Goal: Task Accomplishment & Management: Manage account settings

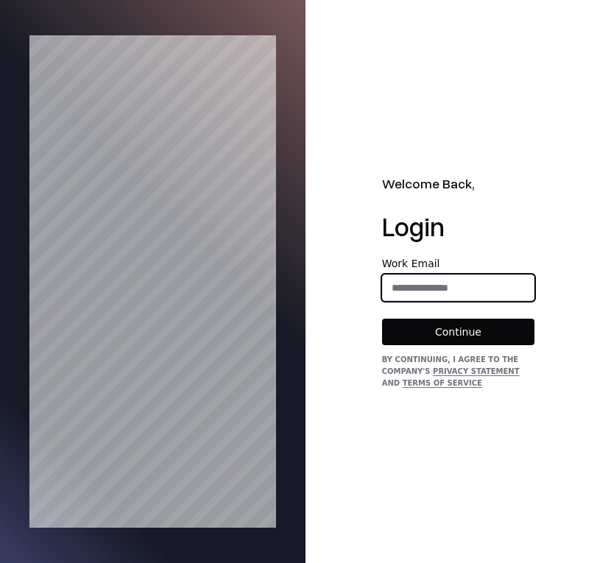
click at [436, 286] on input "email" at bounding box center [459, 287] width 152 height 26
type input "**********"
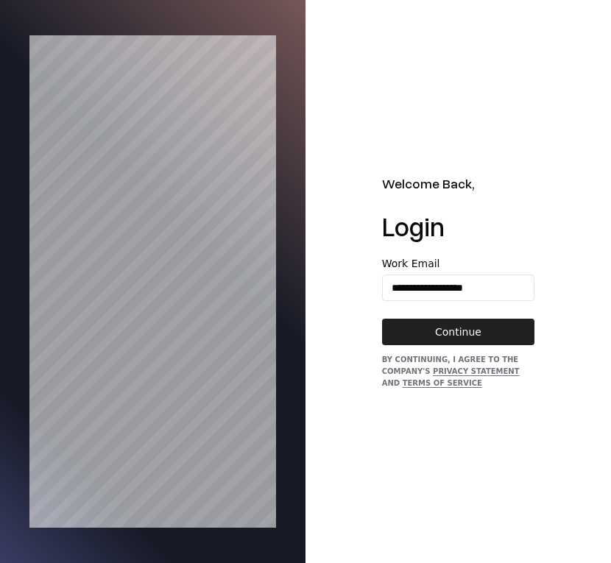
click at [460, 328] on button "Continue" at bounding box center [458, 332] width 153 height 26
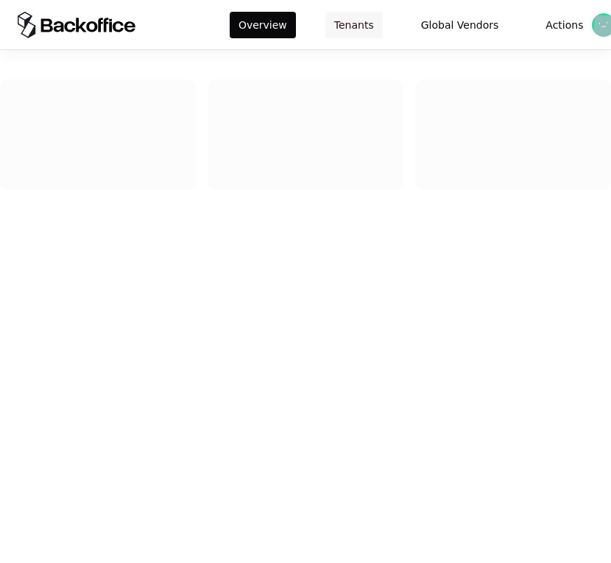
click at [353, 32] on button "Tenants" at bounding box center [353, 25] width 57 height 26
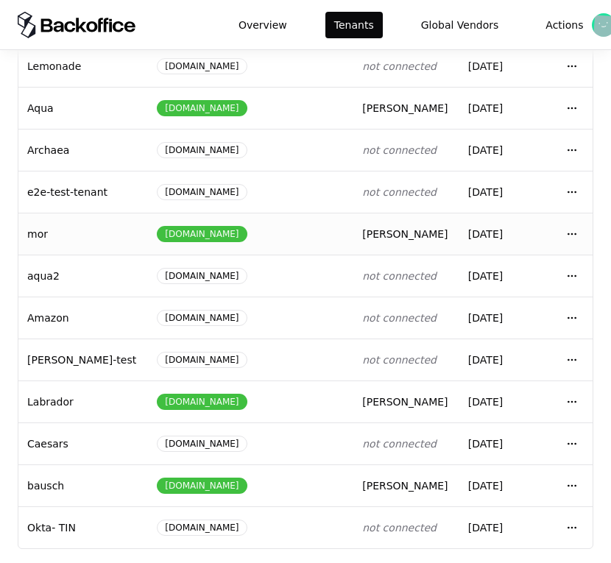
scroll to position [205, 0]
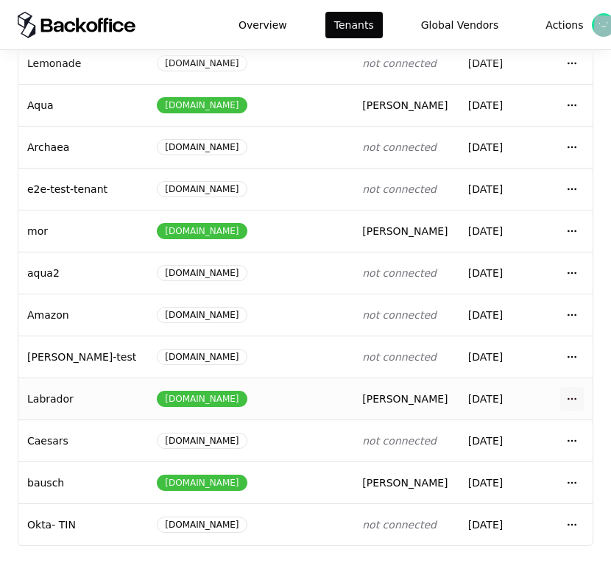
click at [572, 398] on html "Overview Tenants Global Vendors Actions Tenants Add Tenant Tenant name Domain A…" at bounding box center [305, 281] width 611 height 563
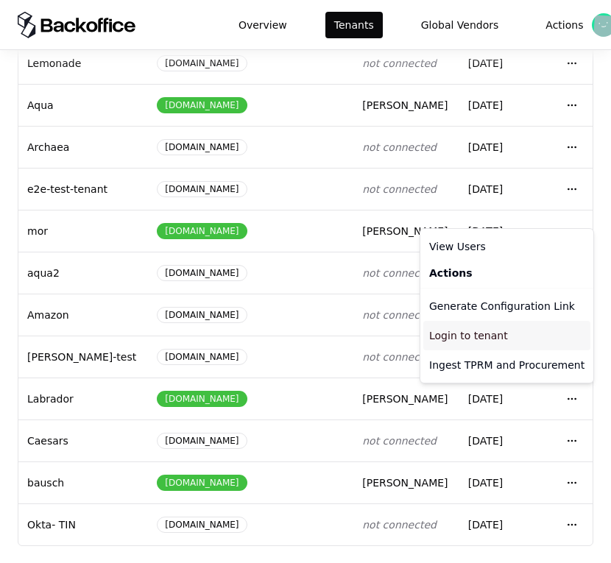
click at [511, 332] on div "Login to tenant" at bounding box center [506, 335] width 167 height 29
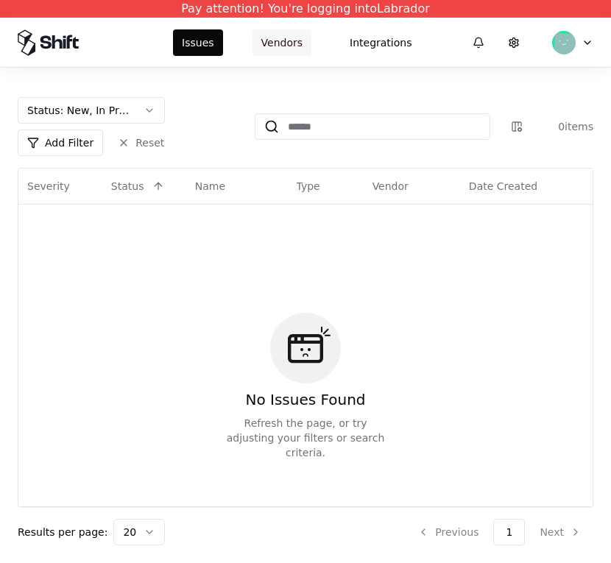
click at [288, 29] on button "Vendors" at bounding box center [281, 42] width 59 height 26
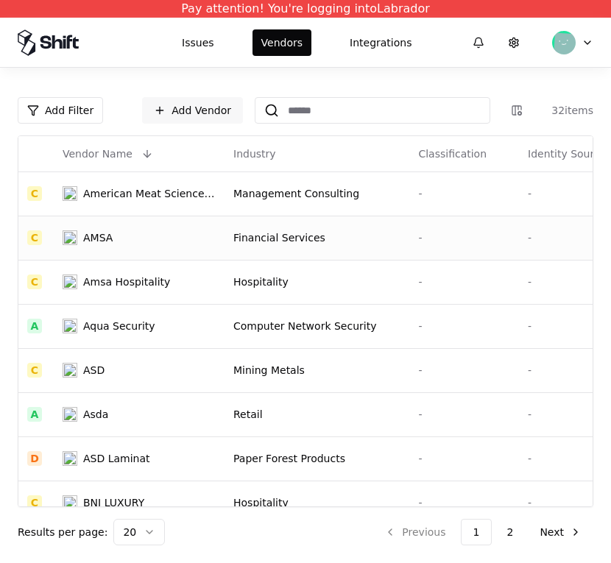
click at [366, 246] on td "Financial Services" at bounding box center [316, 238] width 185 height 44
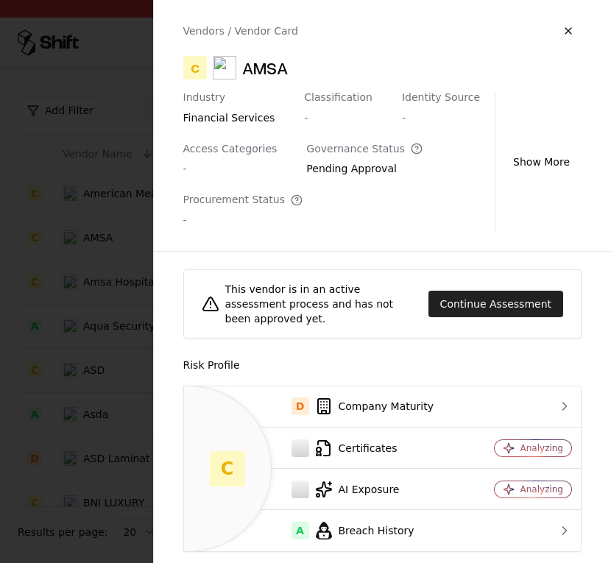
click at [444, 295] on button "Continue Assessment" at bounding box center [495, 304] width 135 height 26
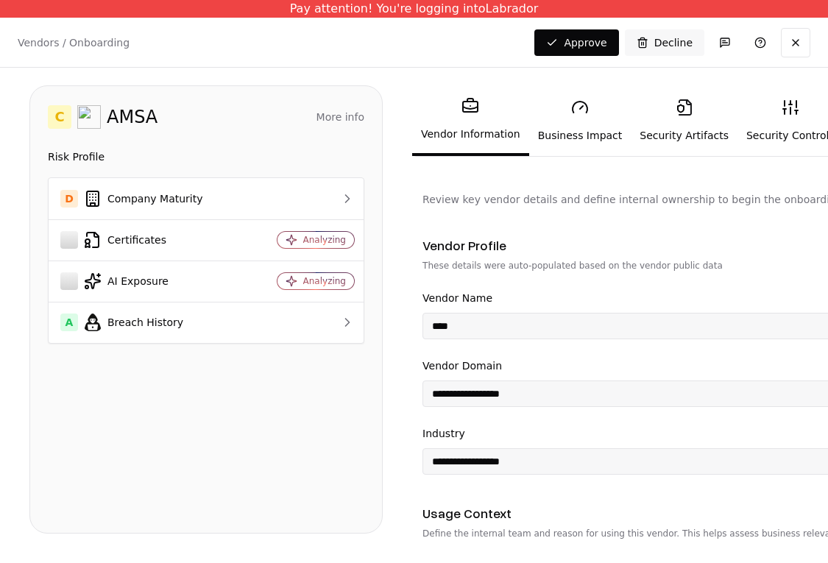
click at [579, 103] on icon at bounding box center [580, 108] width 18 height 18
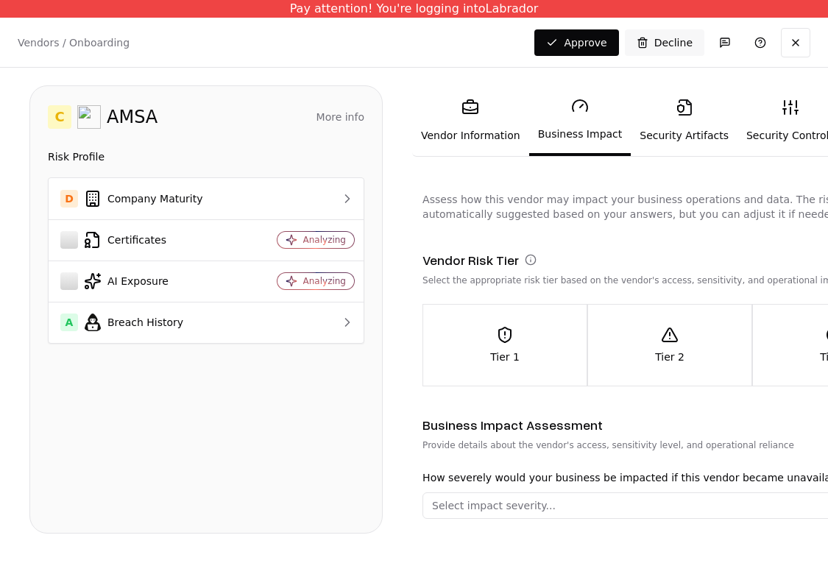
click at [610, 120] on link "Security Artifacts" at bounding box center [684, 121] width 107 height 68
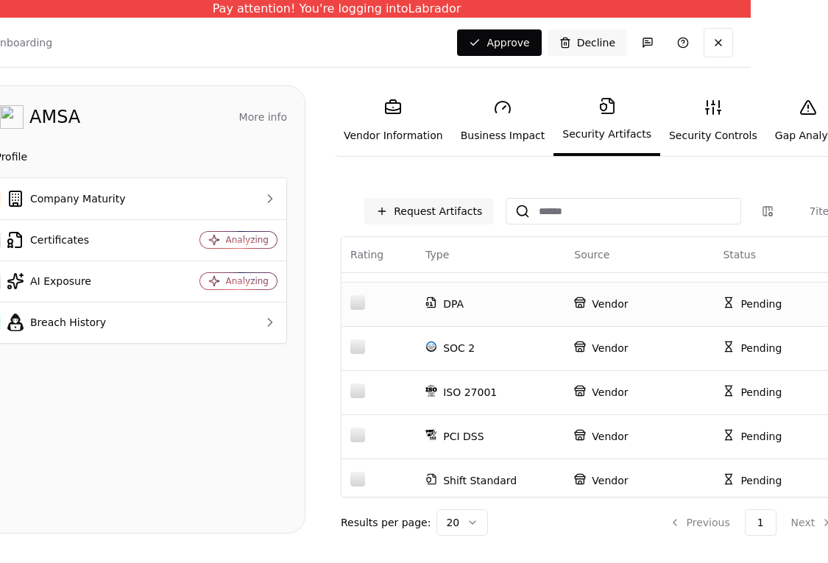
scroll to position [85, 0]
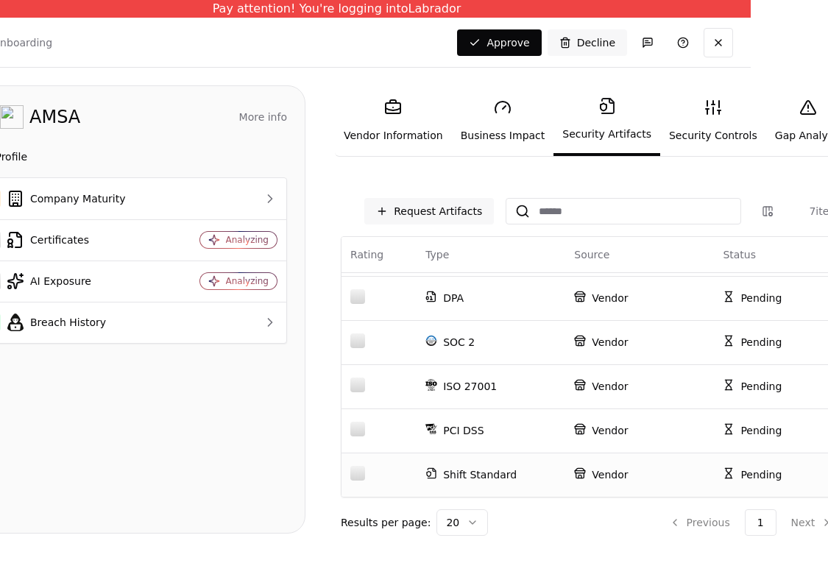
click at [610, 472] on p "Vendor" at bounding box center [639, 474] width 131 height 15
click at [610, 121] on link "Security Controls" at bounding box center [713, 121] width 106 height 68
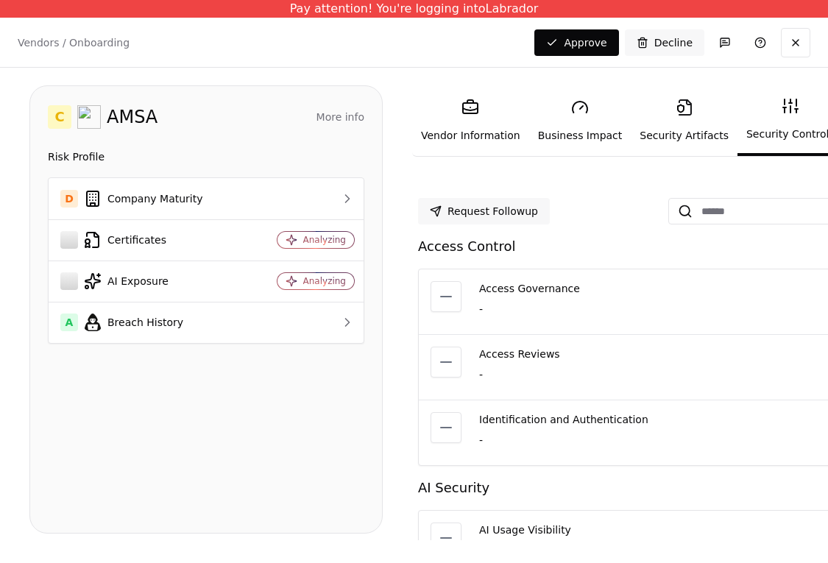
scroll to position [0, 77]
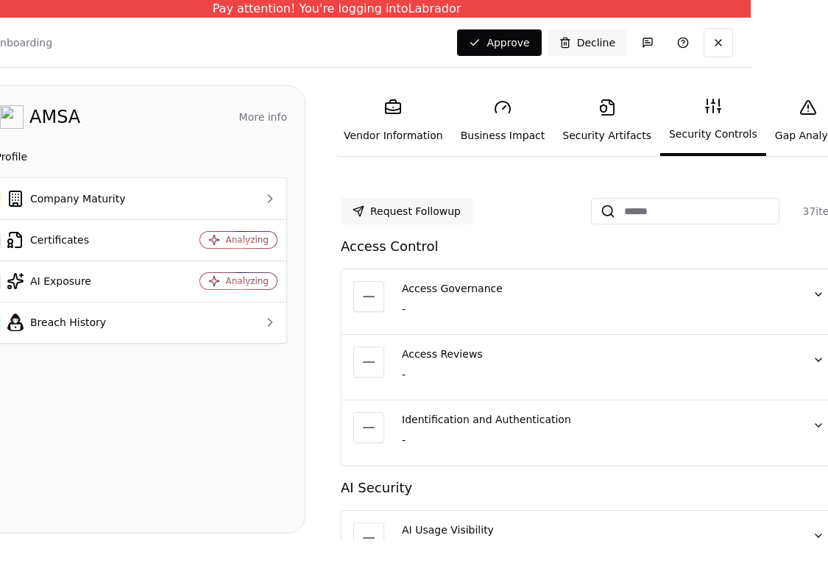
click at [584, 124] on link "Security Artifacts" at bounding box center [606, 121] width 107 height 68
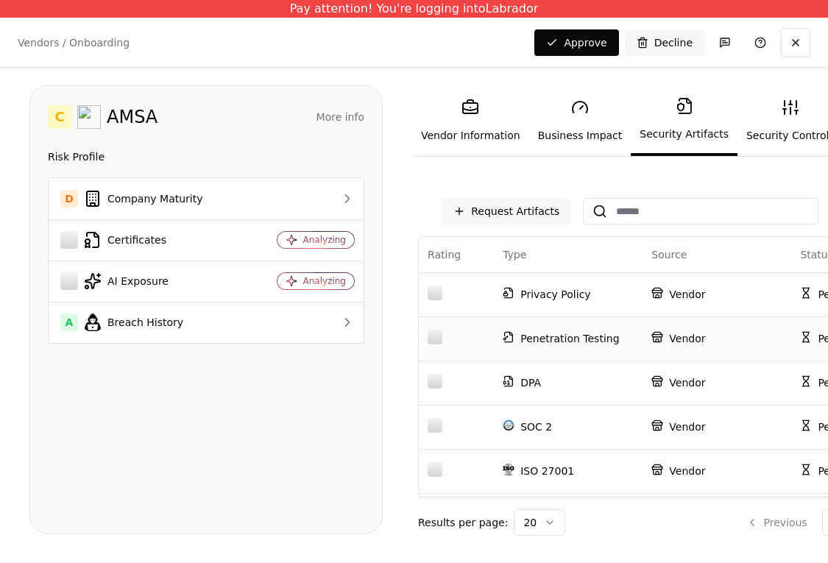
scroll to position [0, 77]
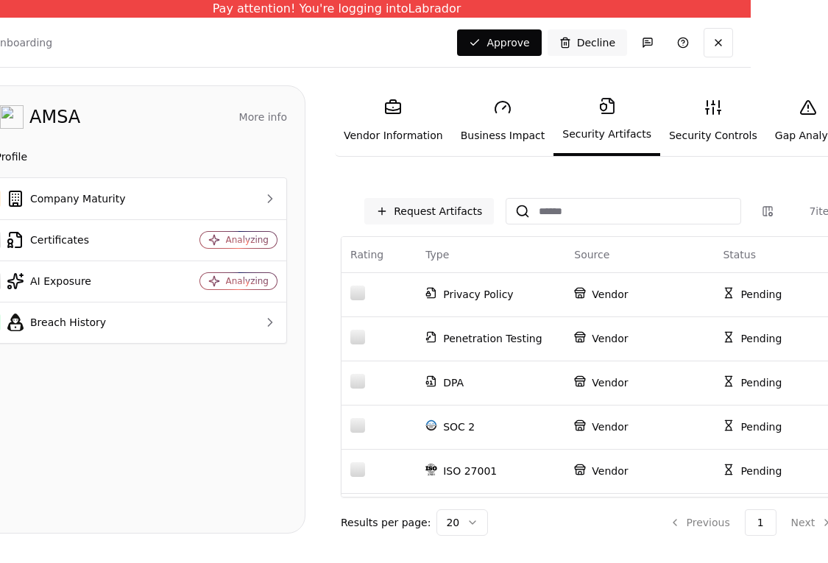
click at [610, 94] on link "Gap Analysis" at bounding box center [808, 121] width 84 height 68
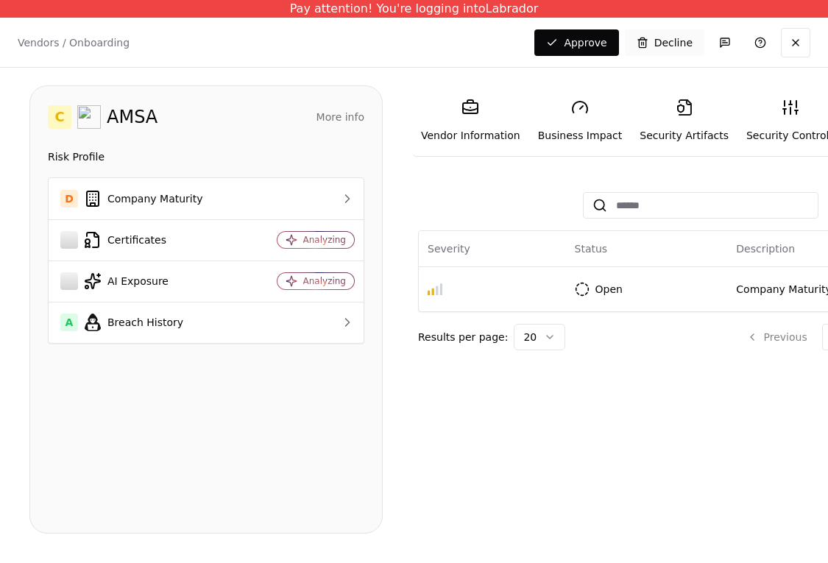
click at [610, 38] on button "Decline" at bounding box center [664, 42] width 79 height 26
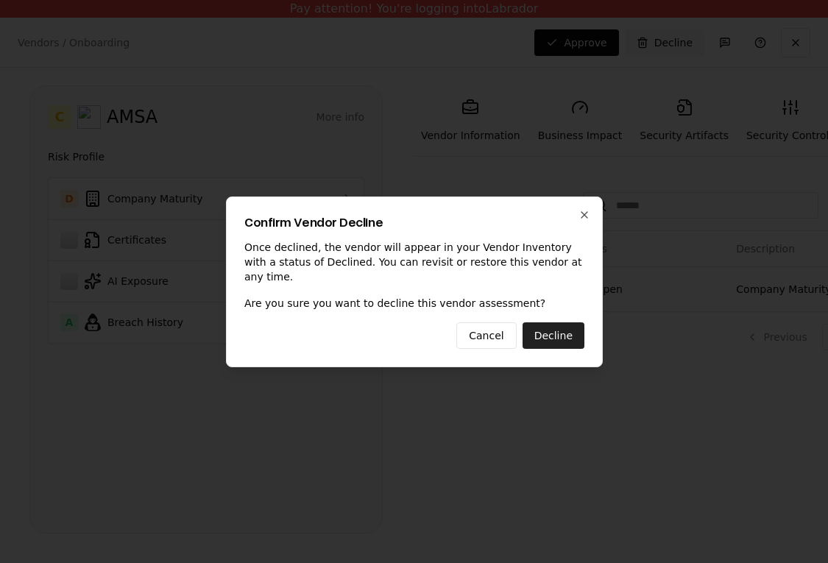
click at [547, 326] on button "Decline" at bounding box center [553, 335] width 62 height 26
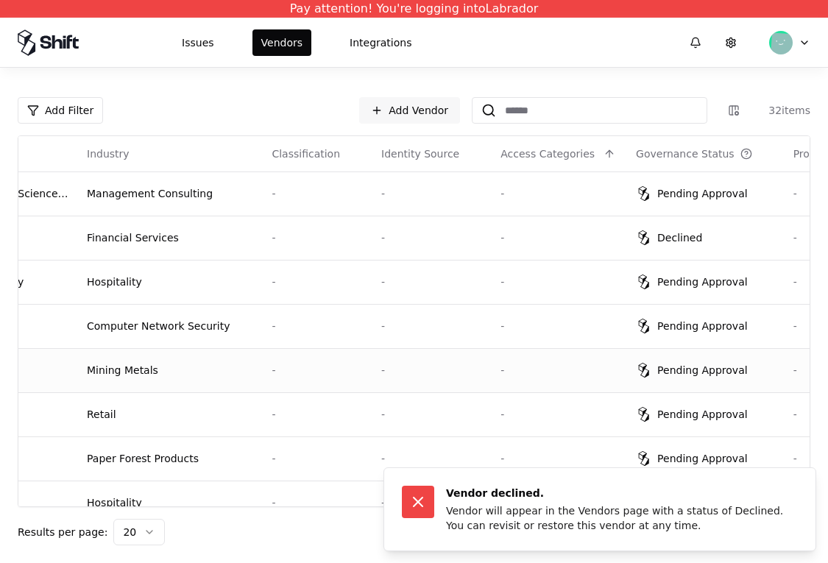
scroll to position [0, 248]
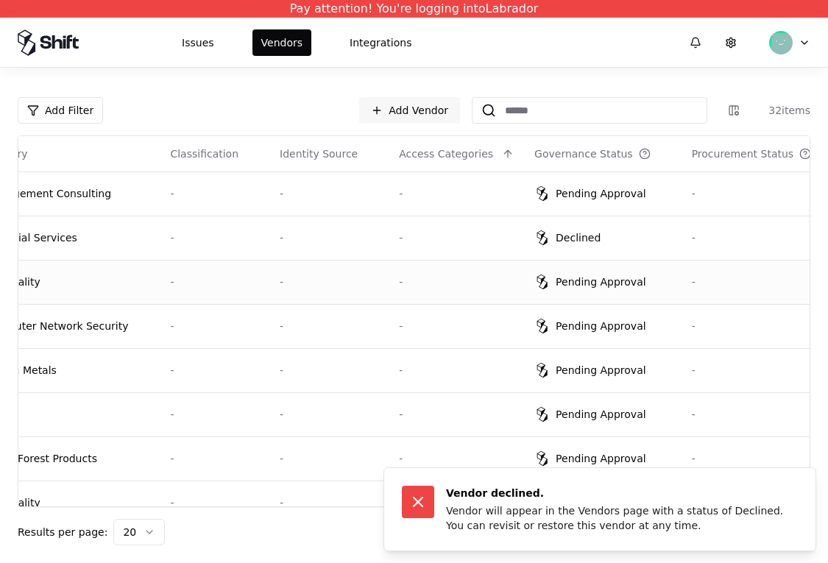
click at [609, 284] on div "Pending Approval" at bounding box center [601, 281] width 91 height 15
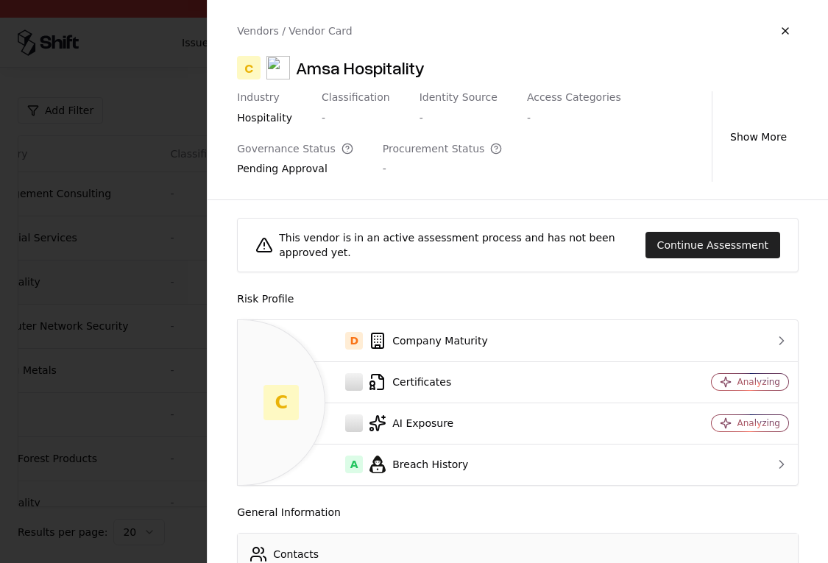
click at [610, 254] on button "Continue Assessment" at bounding box center [712, 245] width 135 height 26
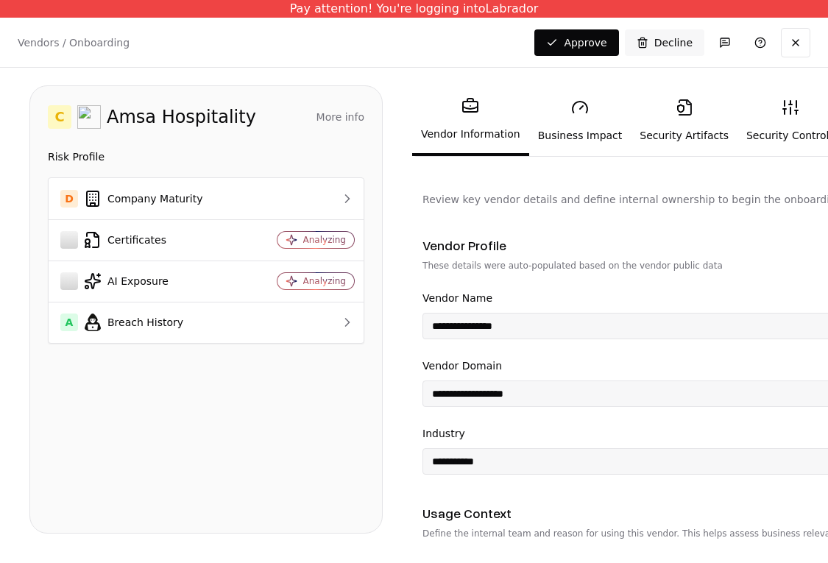
click at [610, 129] on link "Security Artifacts" at bounding box center [684, 121] width 107 height 68
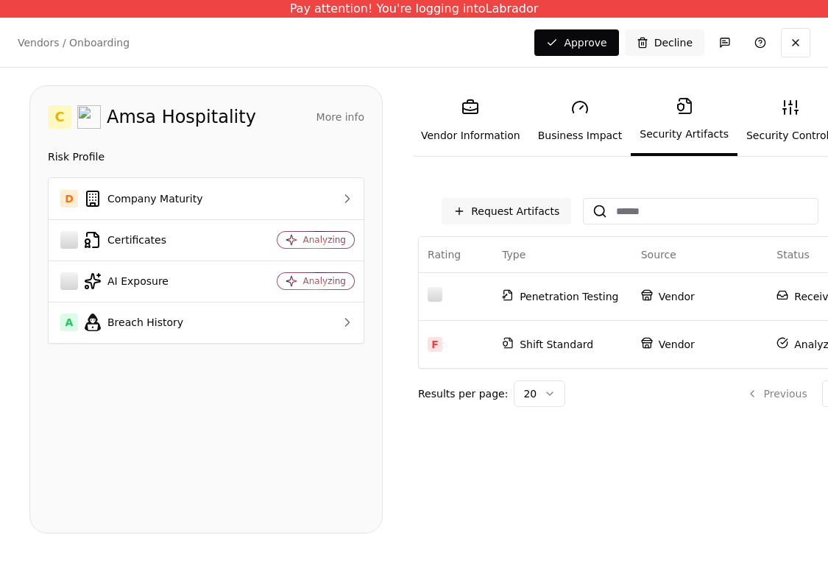
scroll to position [0, 77]
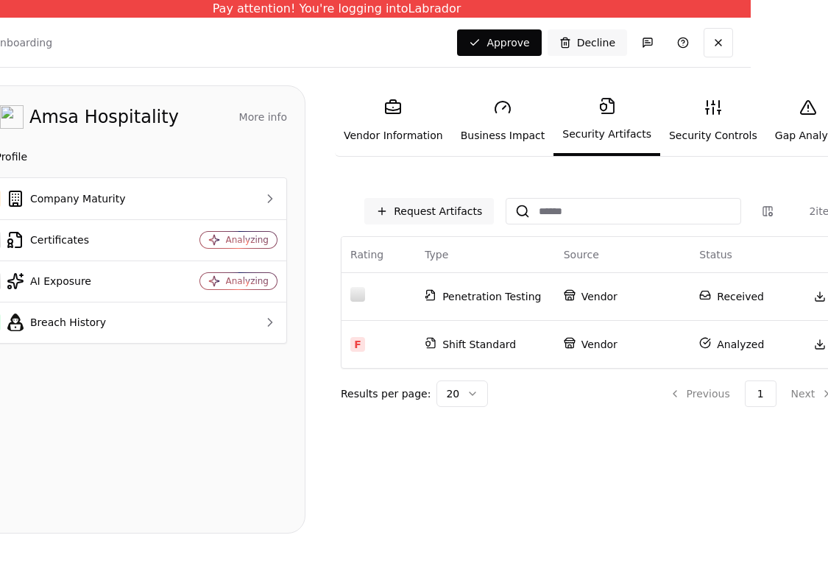
click at [610, 110] on link "Security Controls" at bounding box center [713, 121] width 106 height 68
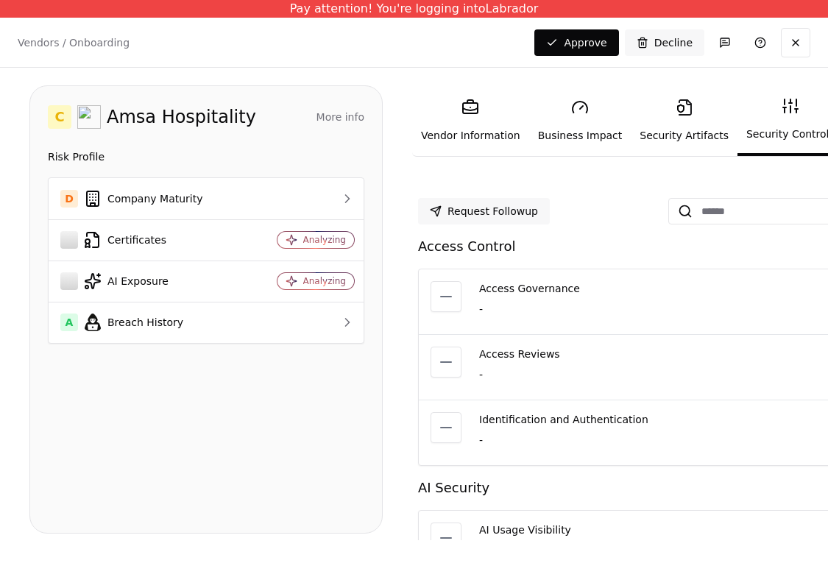
click at [610, 121] on link "Security Artifacts" at bounding box center [684, 121] width 107 height 68
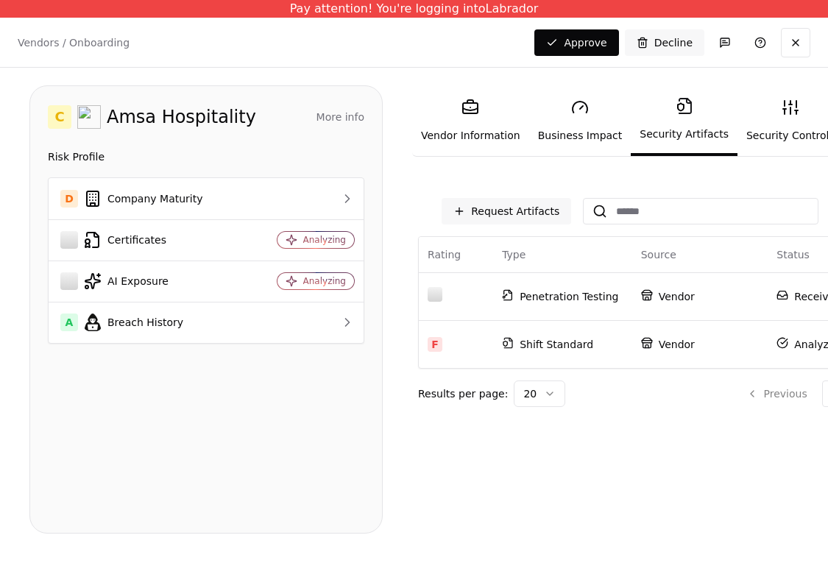
scroll to position [0, 77]
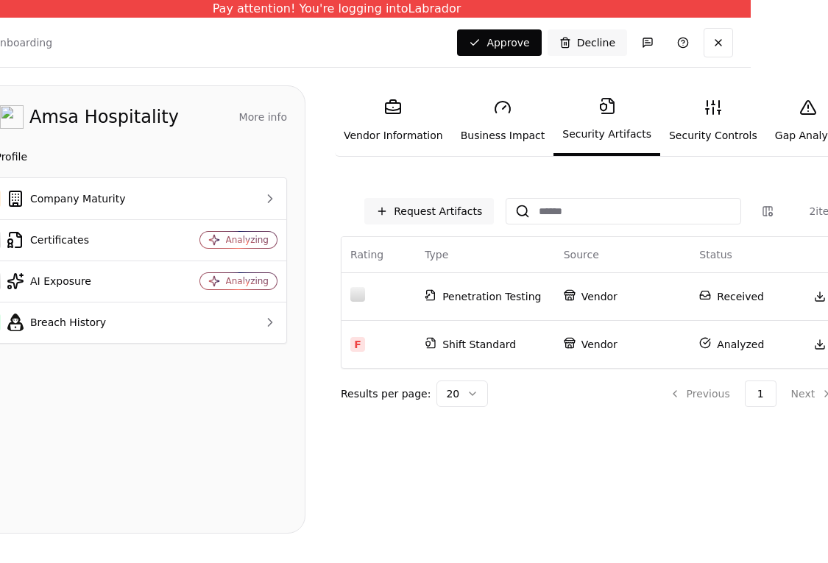
click at [610, 124] on link "Security Controls" at bounding box center [713, 121] width 106 height 68
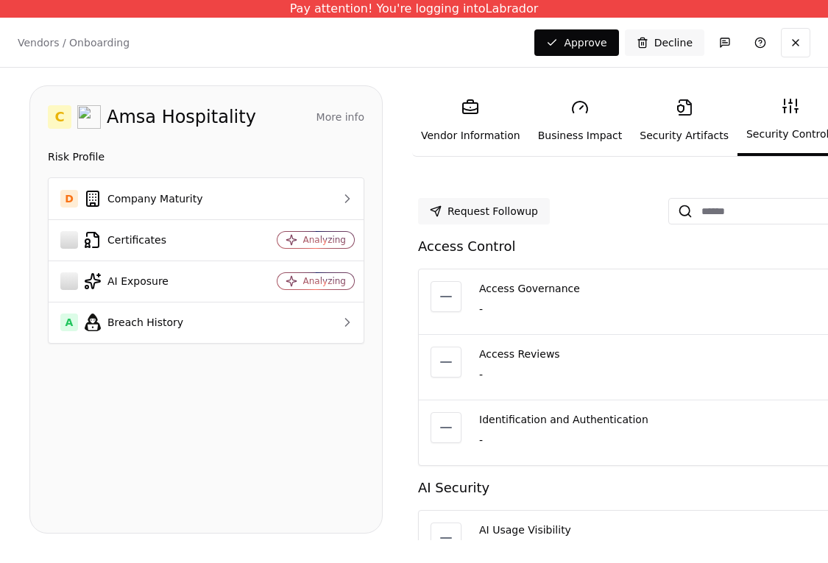
scroll to position [0, 77]
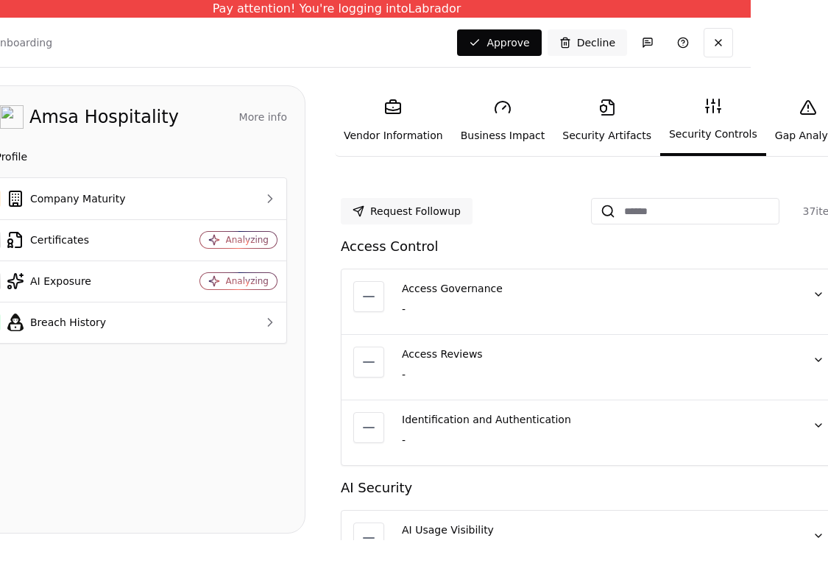
click at [610, 132] on link "Gap Analysis" at bounding box center [808, 121] width 84 height 68
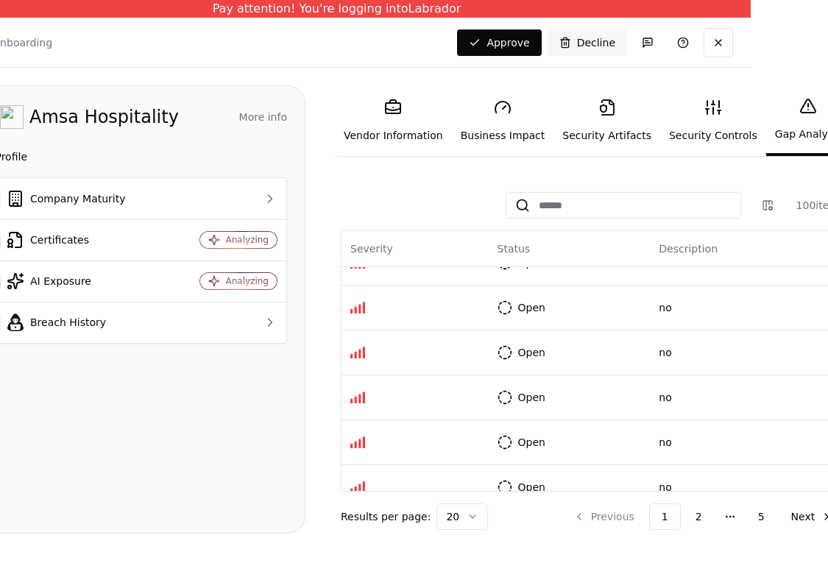
scroll to position [736, 0]
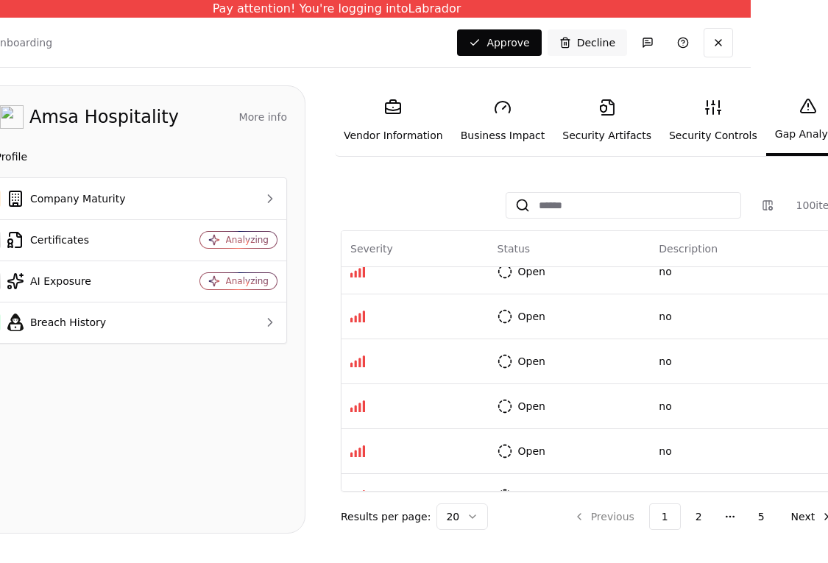
click at [553, 408] on html "Pay attention! You're logging into Labrador Vendors / Onboarding Changes Saved …" at bounding box center [337, 281] width 828 height 563
click at [610, 409] on html "Pay attention! You're logging into Labrador Vendors / Onboarding Changes Saved …" at bounding box center [337, 281] width 828 height 563
click at [610, 401] on p "no" at bounding box center [747, 406] width 176 height 15
click at [550, 406] on html "Pay attention! You're logging into Labrador Vendors / Onboarding Changes Saved …" at bounding box center [337, 281] width 828 height 563
click at [575, 378] on div "Ignored" at bounding box center [570, 371] width 157 height 29
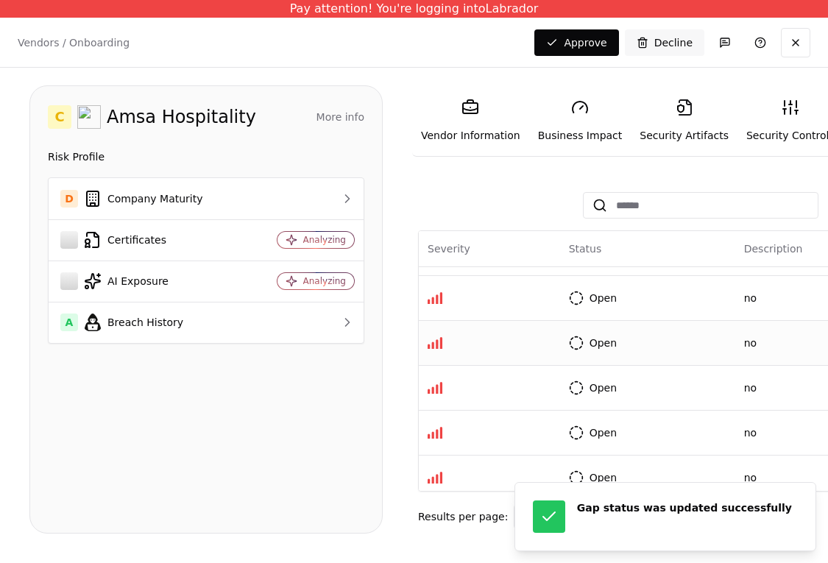
scroll to position [837, 0]
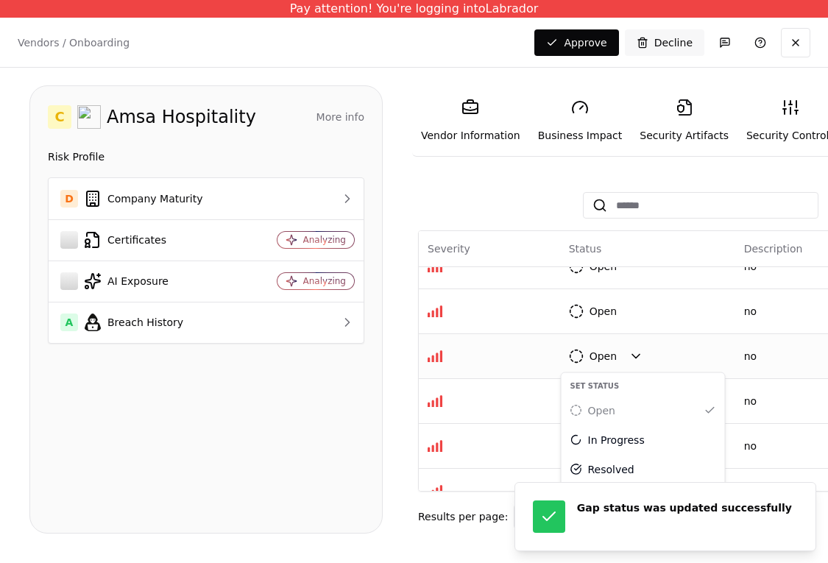
click at [610, 355] on html "Pay attention! You're logging into Labrador Gap status was updated successfully…" at bounding box center [414, 281] width 828 height 563
click at [610, 434] on div "In Progress" at bounding box center [616, 440] width 57 height 15
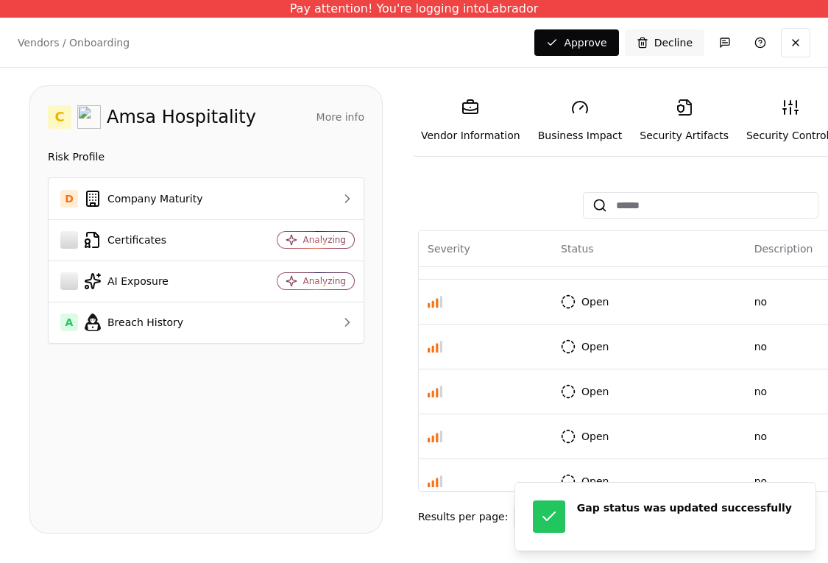
scroll to position [4275, 0]
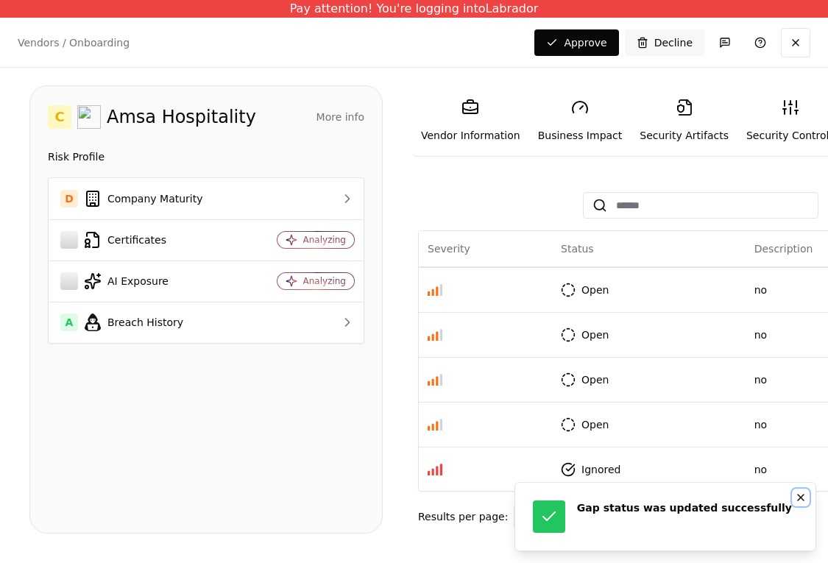
click at [610, 497] on icon "Notifications (F8)" at bounding box center [801, 498] width 6 height 6
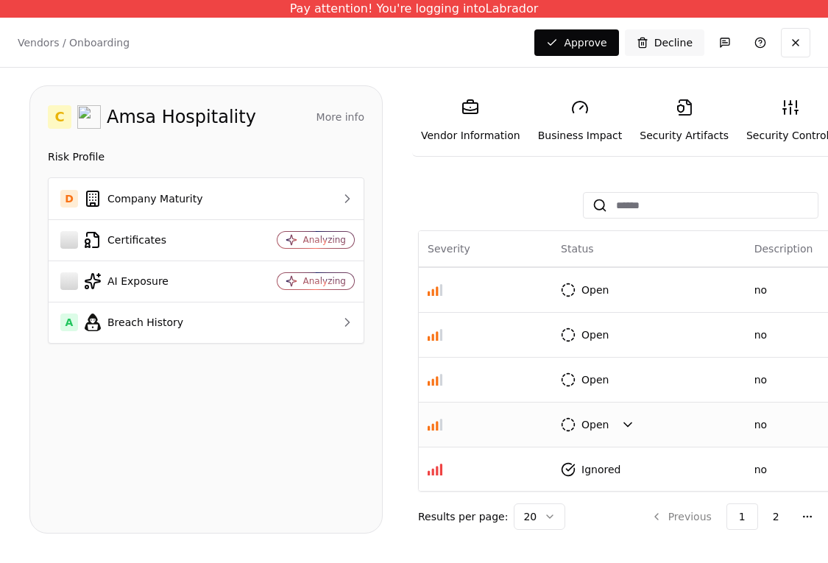
click at [610, 425] on html "Pay attention! You're logging into Labrador Vendors / Onboarding Changes Saved …" at bounding box center [414, 281] width 828 height 563
click at [610, 338] on div "In Progress" at bounding box center [635, 330] width 157 height 29
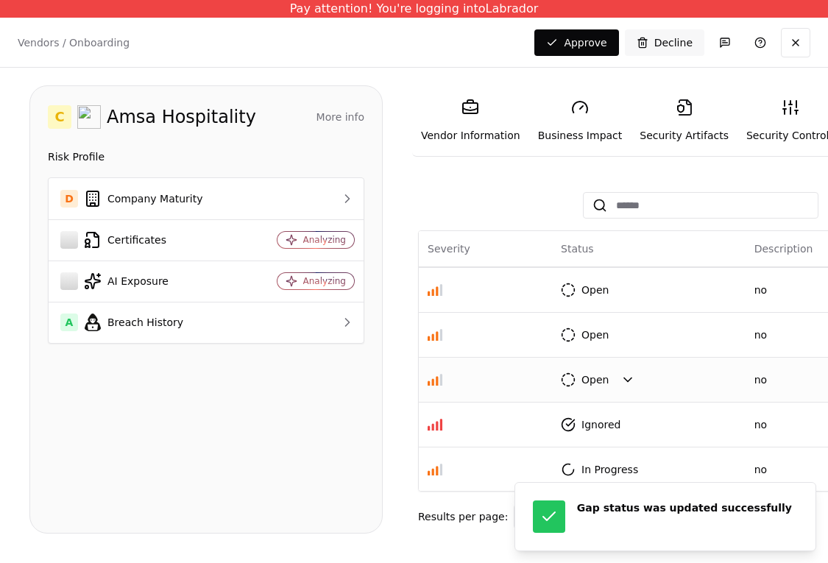
click at [610, 377] on html "Pay attention! You're logging into Labrador Gap status was updated successfully…" at bounding box center [414, 281] width 828 height 563
click at [610, 502] on icon "Notifications (F8)" at bounding box center [801, 498] width 12 height 12
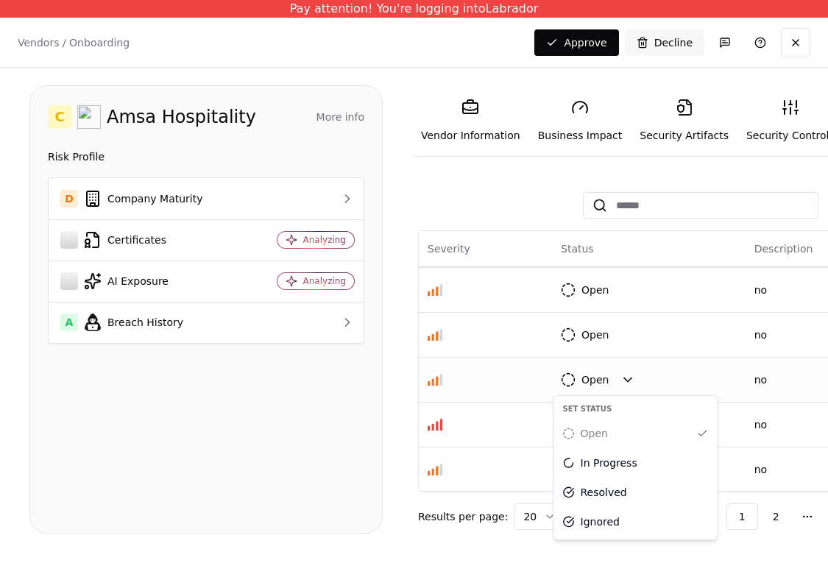
click at [609, 381] on html "Pay attention! You're logging into Labrador Vendors / Onboarding Changes Saved …" at bounding box center [414, 281] width 828 height 563
click at [610, 497] on div "Resolved" at bounding box center [604, 492] width 46 height 15
